Goal: Complete application form

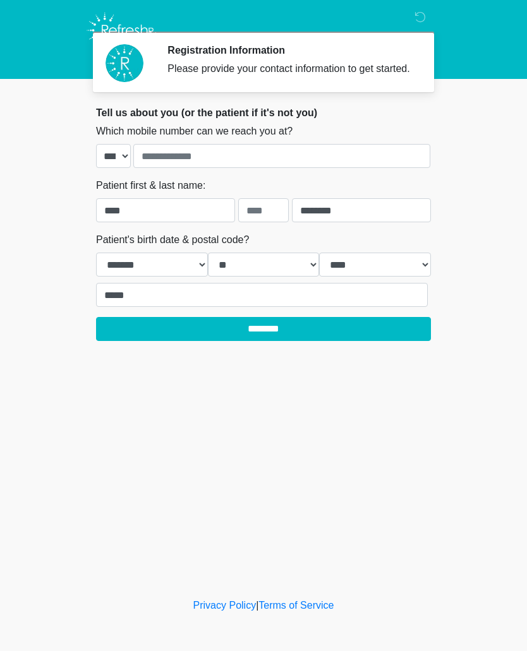
select select "*"
select select "**"
select select "****"
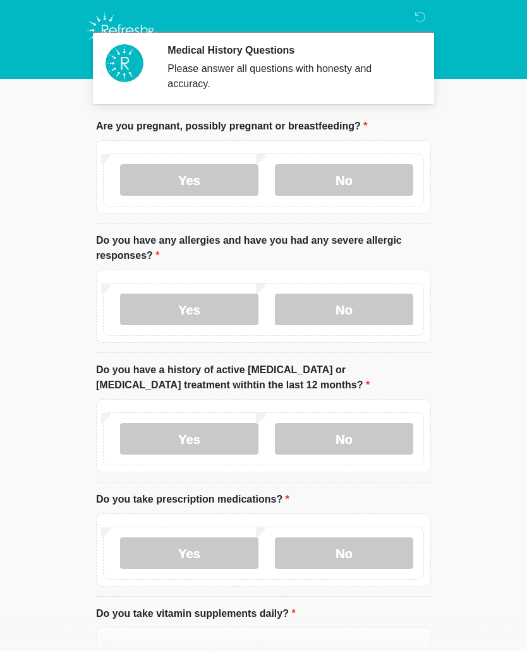
click at [357, 178] on label "No" at bounding box center [344, 180] width 138 height 32
click at [348, 304] on label "No" at bounding box center [344, 310] width 138 height 32
click at [378, 441] on label "No" at bounding box center [344, 439] width 138 height 32
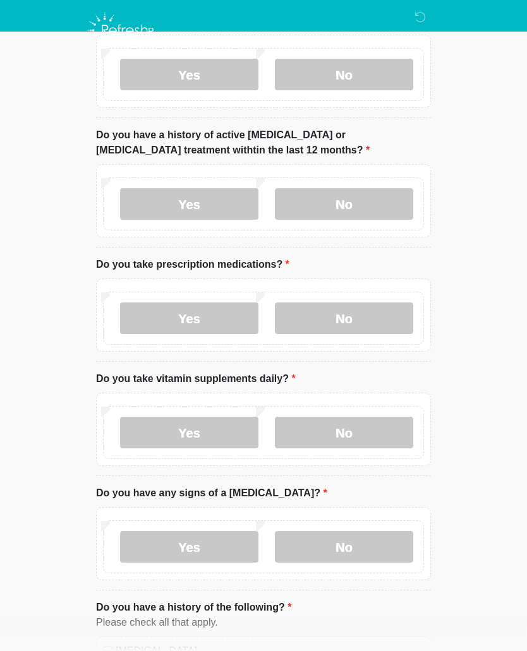
scroll to position [239, 0]
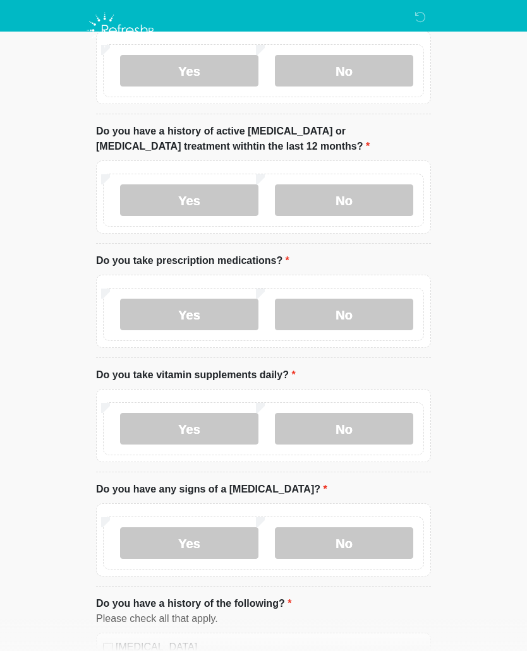
click at [207, 318] on label "Yes" at bounding box center [189, 315] width 138 height 32
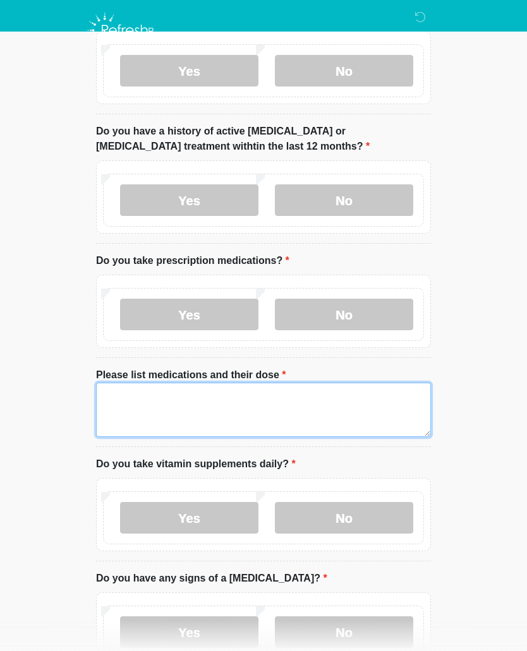
click at [182, 408] on textarea "Please list medications and their dose" at bounding box center [263, 410] width 335 height 54
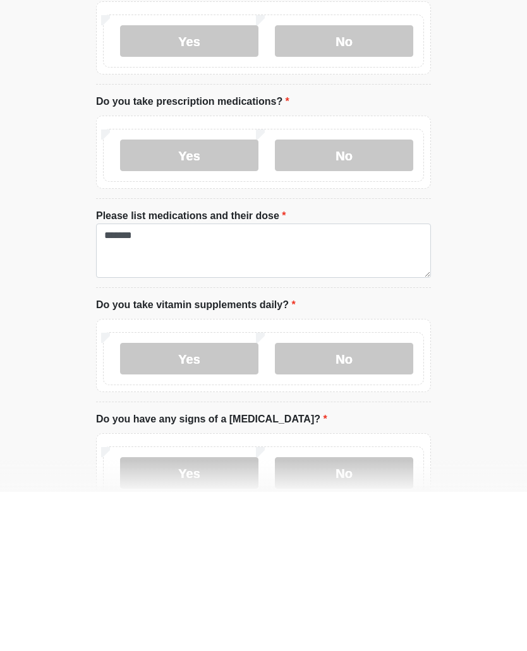
click at [345, 502] on label "No" at bounding box center [344, 518] width 138 height 32
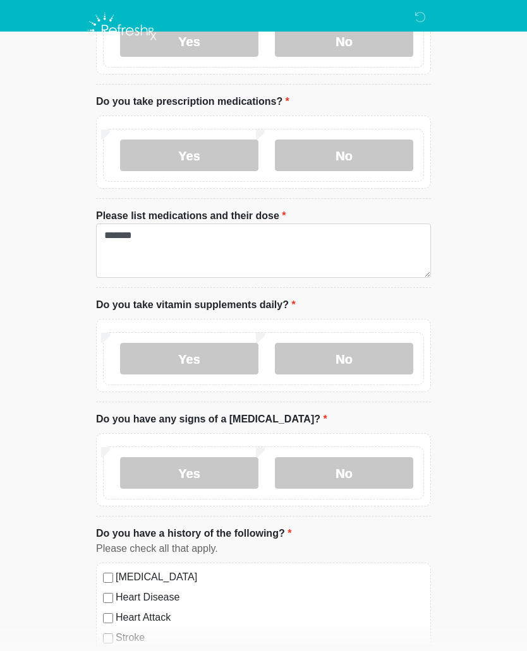
click at [380, 474] on label "No" at bounding box center [344, 473] width 138 height 32
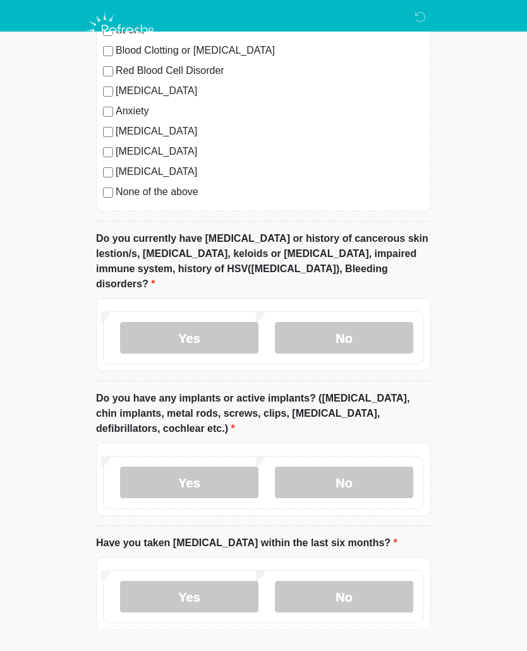
scroll to position [1008, 0]
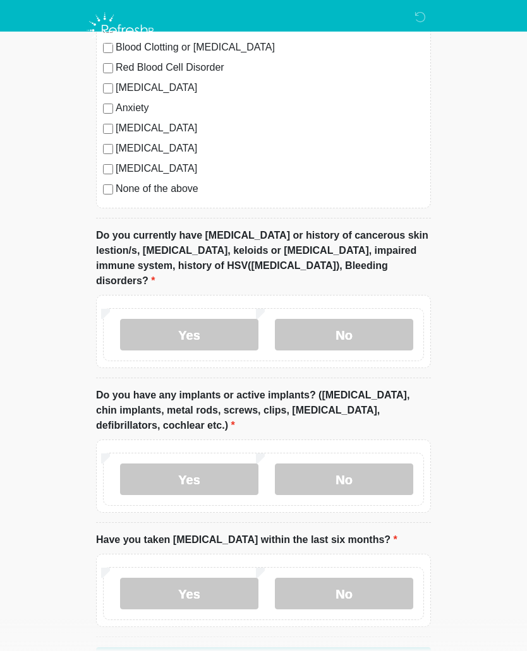
click at [378, 319] on label "No" at bounding box center [344, 335] width 138 height 32
click at [369, 467] on label "No" at bounding box center [344, 479] width 138 height 32
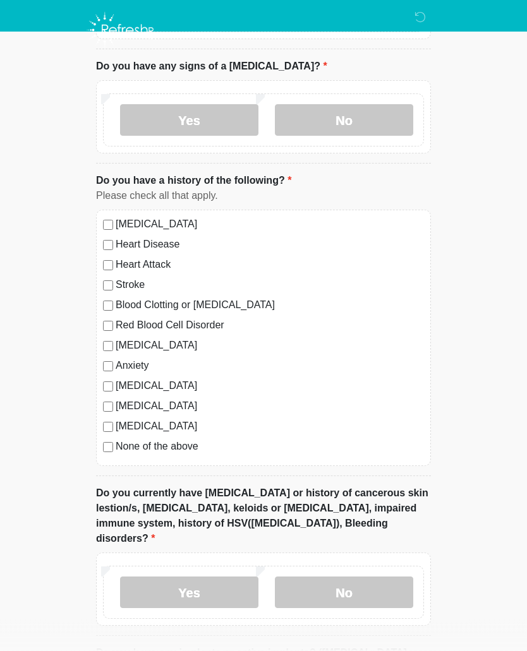
scroll to position [750, 0]
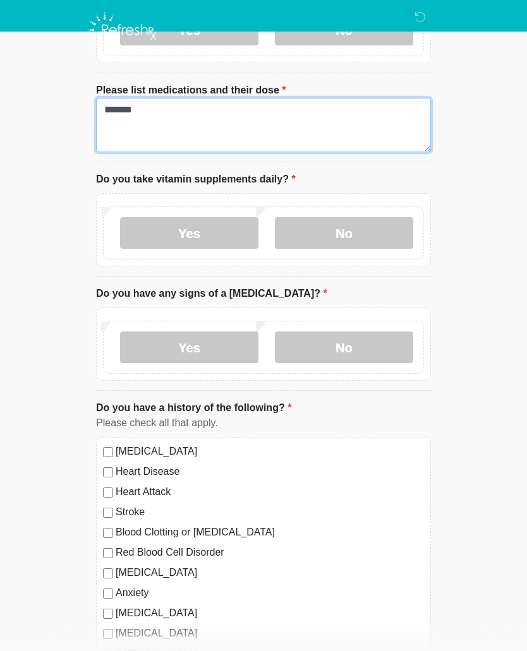
click at [193, 116] on textarea "*******" at bounding box center [263, 125] width 335 height 54
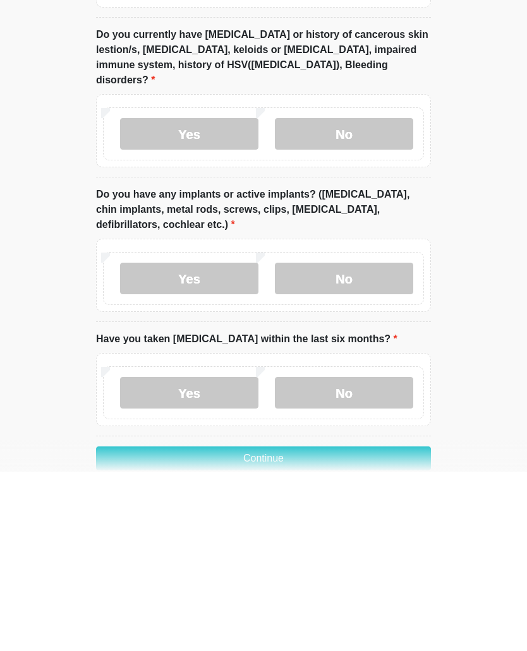
scroll to position [1078, 0]
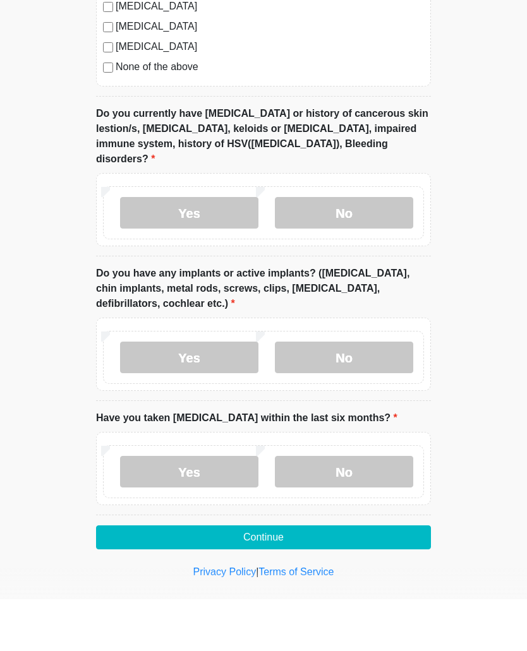
type textarea "******* ********"
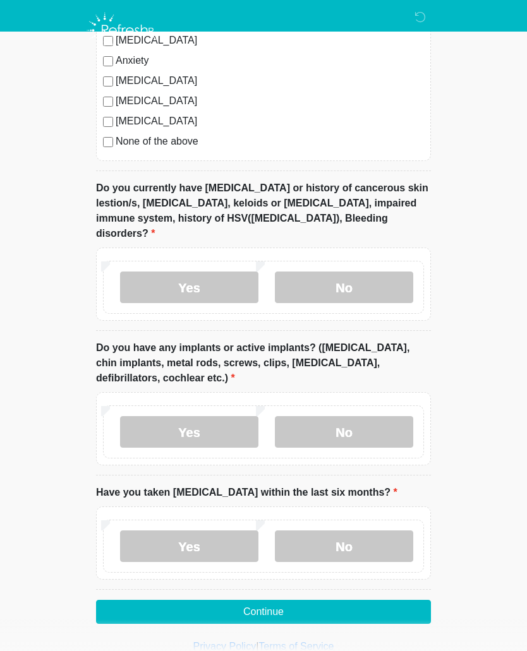
click at [385, 532] on label "No" at bounding box center [344, 546] width 138 height 32
click at [380, 600] on button "Continue" at bounding box center [263, 612] width 335 height 24
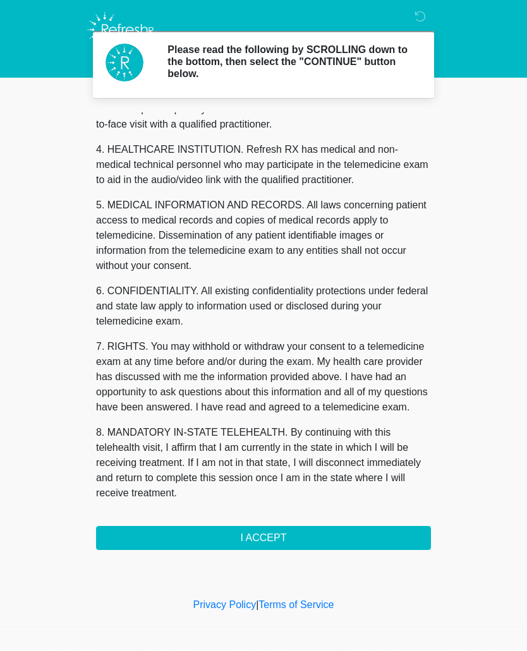
scroll to position [334, 0]
click at [280, 534] on button "I ACCEPT" at bounding box center [263, 539] width 335 height 24
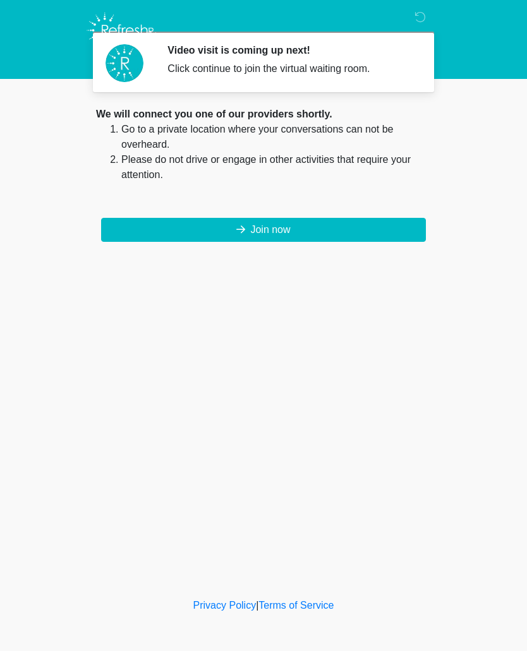
click at [302, 235] on button "Join now" at bounding box center [263, 230] width 324 height 24
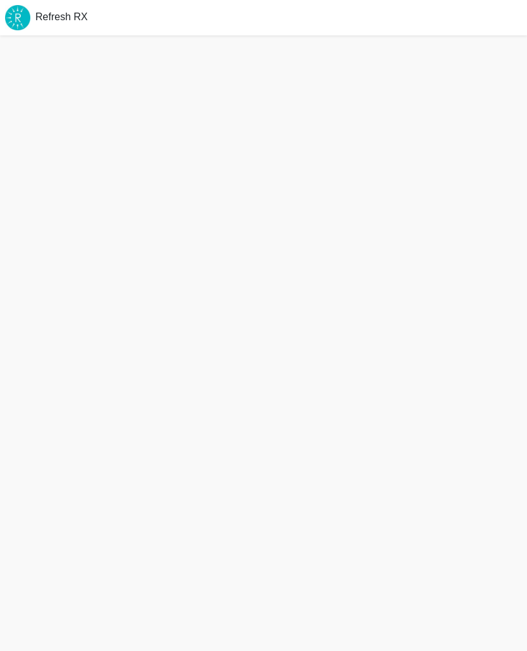
scroll to position [1, 0]
